Goal: Navigation & Orientation: Find specific page/section

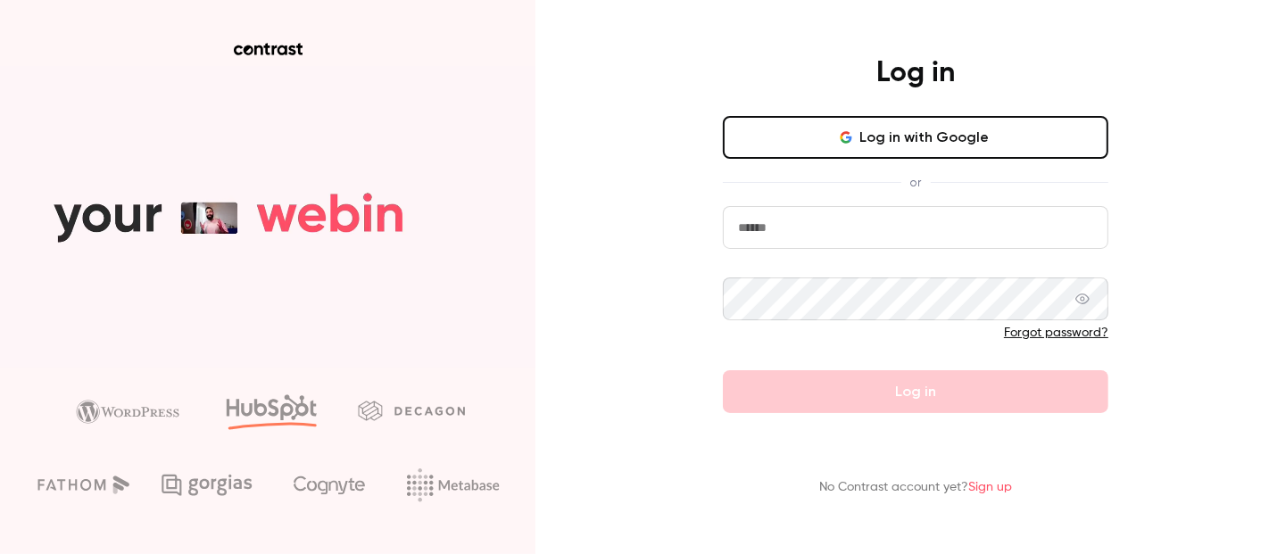
type input "**********"
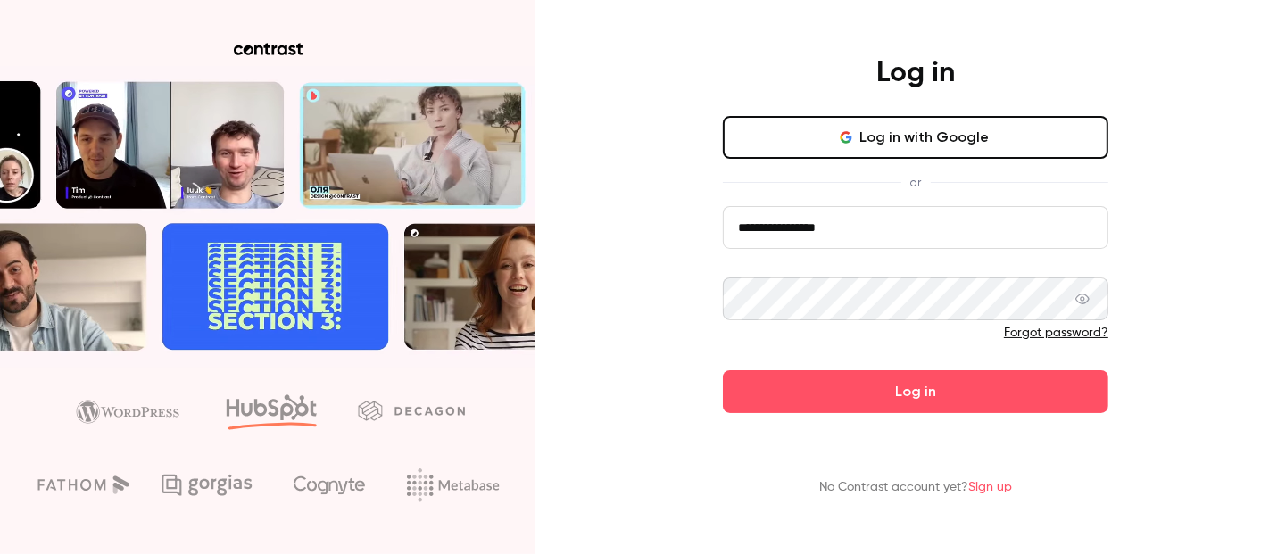
click at [861, 399] on button "Log in" at bounding box center [916, 391] width 386 height 43
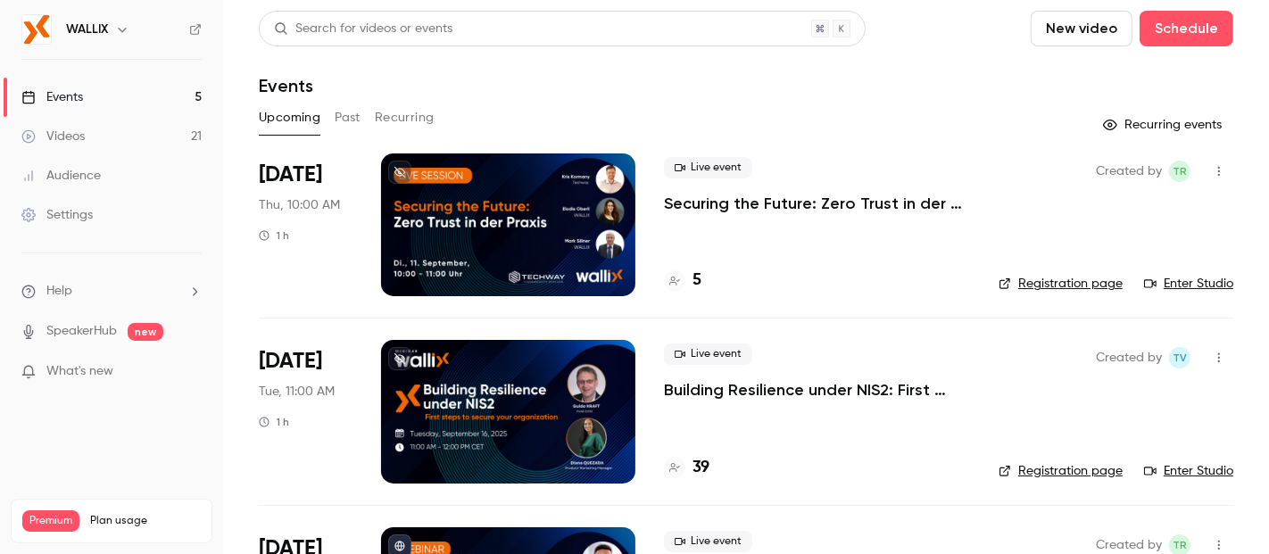
click at [120, 32] on icon "button" at bounding box center [122, 29] width 14 height 14
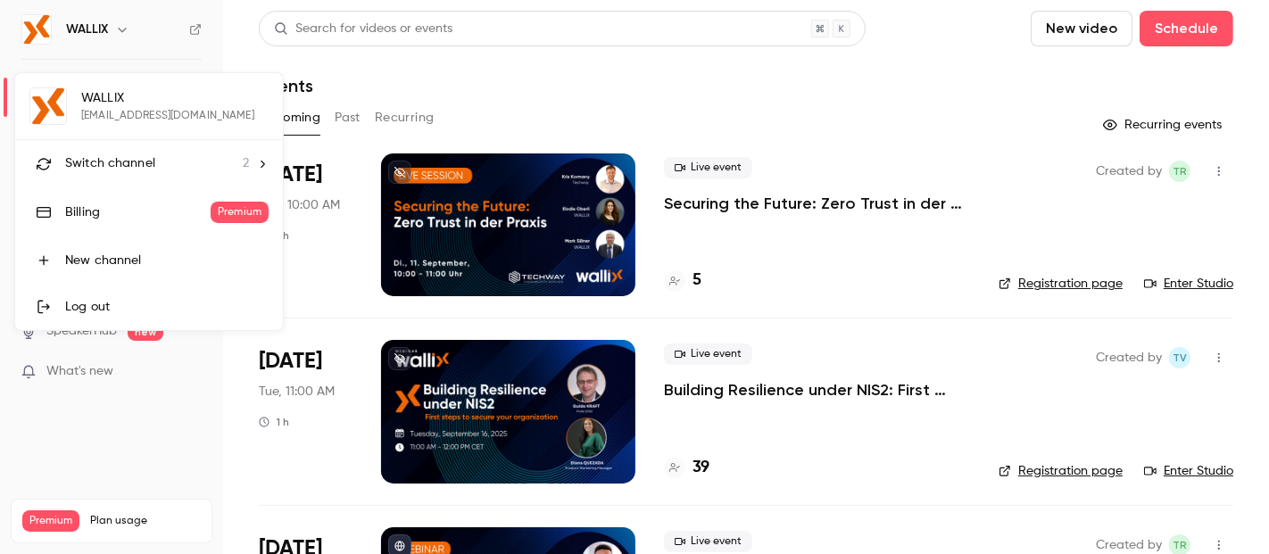
click at [116, 162] on span "Switch channel" at bounding box center [110, 163] width 90 height 19
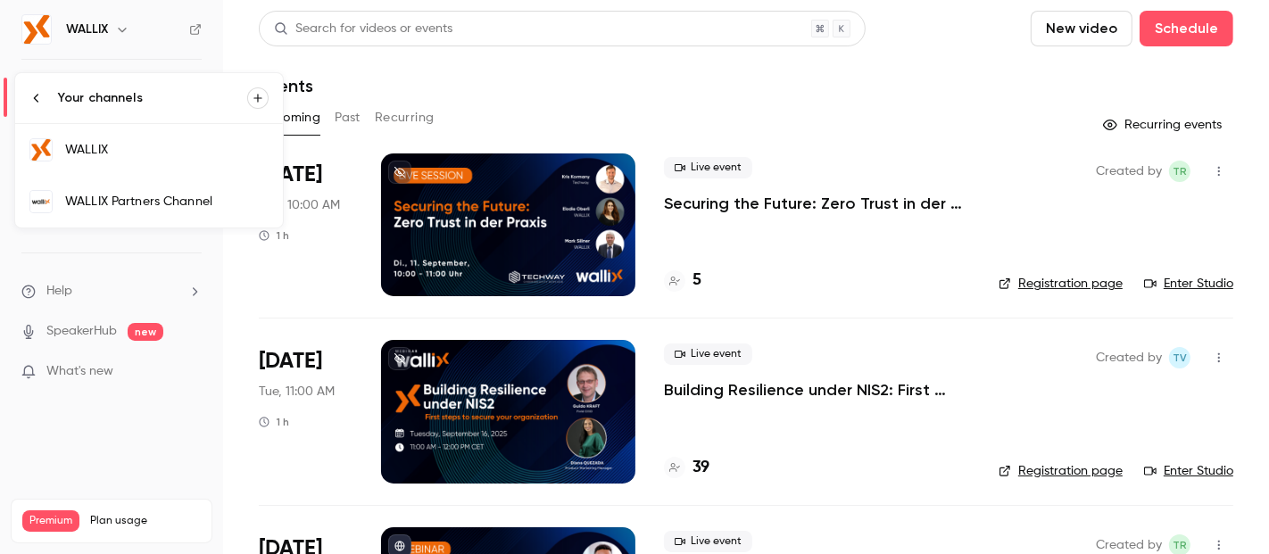
click at [130, 189] on link "WALLIX Partners Channel" at bounding box center [149, 202] width 268 height 52
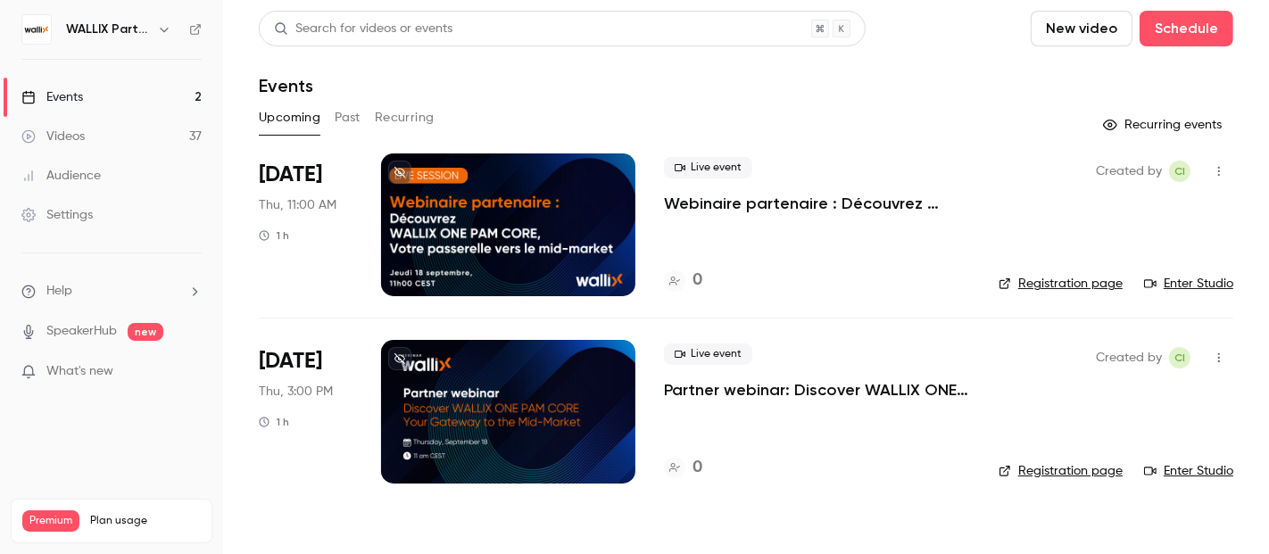
click at [548, 203] on div at bounding box center [508, 224] width 254 height 143
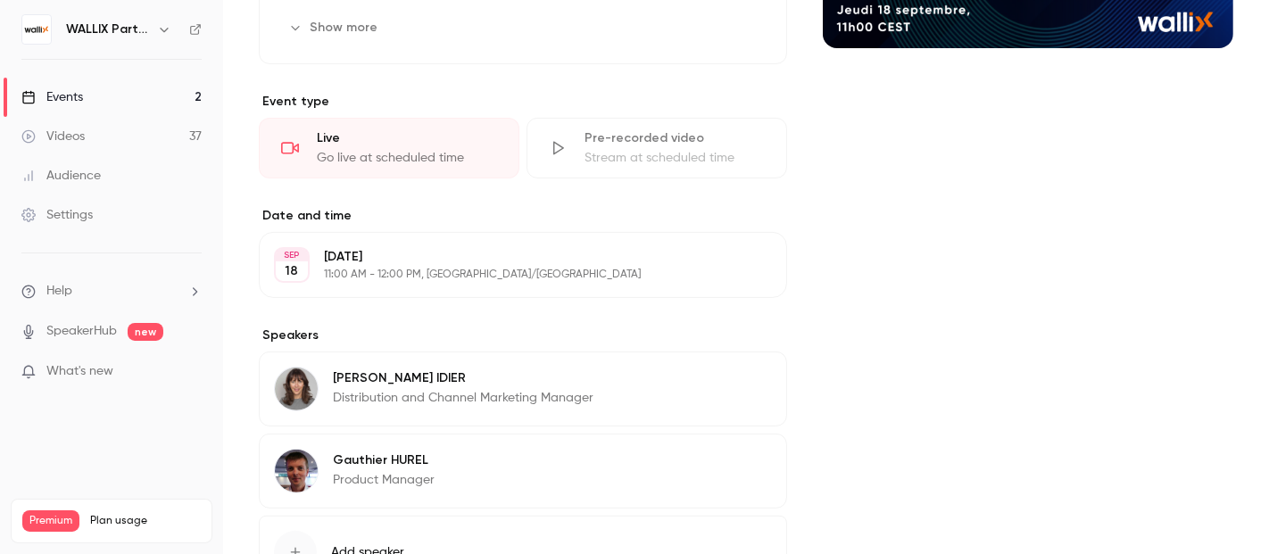
scroll to position [396, 0]
